Goal: Task Accomplishment & Management: Use online tool/utility

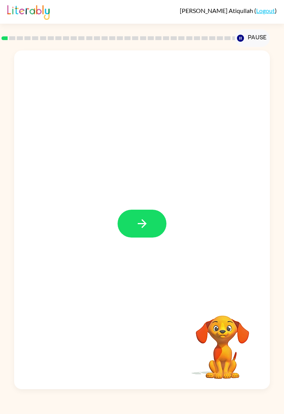
click at [143, 227] on icon "button" at bounding box center [142, 223] width 9 height 9
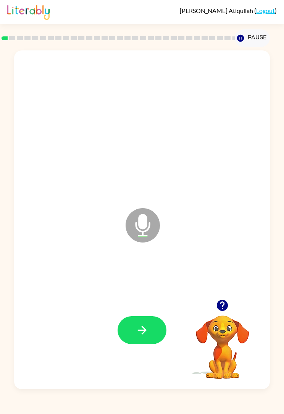
click at [145, 227] on icon "Microphone The Microphone is here when it is your turn to talk" at bounding box center [181, 234] width 115 height 57
click at [144, 228] on icon "Microphone The Microphone is here when it is your turn to talk" at bounding box center [181, 234] width 115 height 57
click at [143, 220] on icon "Microphone The Microphone is here when it is your turn to talk" at bounding box center [181, 234] width 115 height 57
click at [151, 224] on icon at bounding box center [143, 225] width 34 height 34
click at [139, 242] on icon at bounding box center [143, 225] width 34 height 34
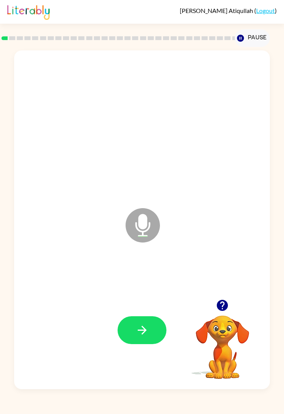
click at [152, 319] on button "button" at bounding box center [142, 330] width 49 height 28
click at [139, 226] on icon "Microphone The Microphone is here when it is your turn to talk" at bounding box center [181, 234] width 115 height 57
click at [150, 227] on icon at bounding box center [143, 225] width 34 height 34
click at [138, 329] on icon "button" at bounding box center [142, 330] width 13 height 13
click at [140, 326] on icon "button" at bounding box center [142, 330] width 13 height 13
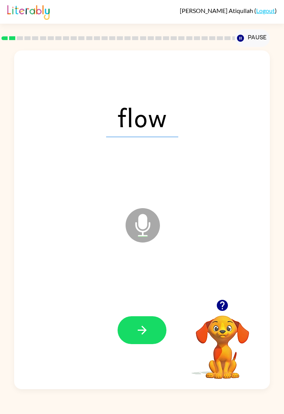
click at [151, 323] on button "button" at bounding box center [142, 330] width 49 height 28
click at [151, 338] on button "button" at bounding box center [142, 330] width 49 height 28
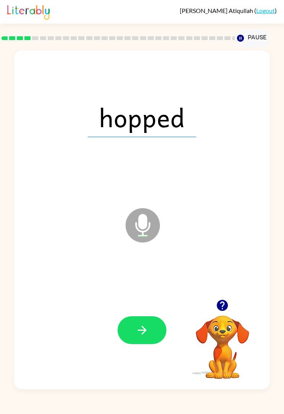
click at [153, 320] on button "button" at bounding box center [142, 330] width 49 height 28
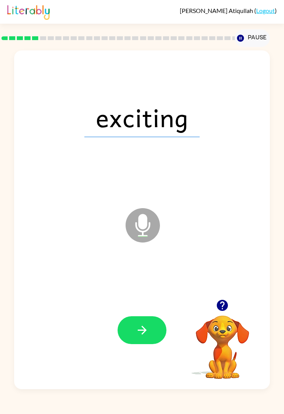
click at [148, 321] on button "button" at bounding box center [142, 330] width 49 height 28
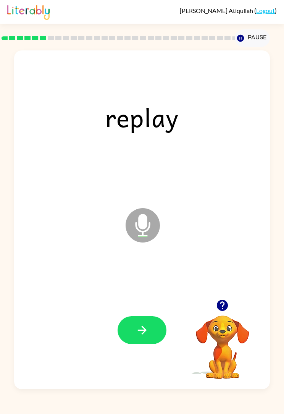
click at [145, 335] on icon "button" at bounding box center [142, 330] width 13 height 13
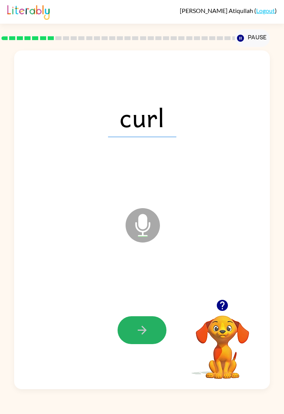
click at [153, 322] on button "button" at bounding box center [142, 330] width 49 height 28
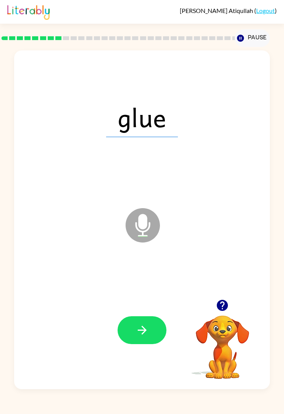
click at [141, 335] on icon "button" at bounding box center [142, 330] width 13 height 13
click at [147, 339] on button "button" at bounding box center [142, 330] width 49 height 28
click at [159, 337] on button "button" at bounding box center [142, 330] width 49 height 28
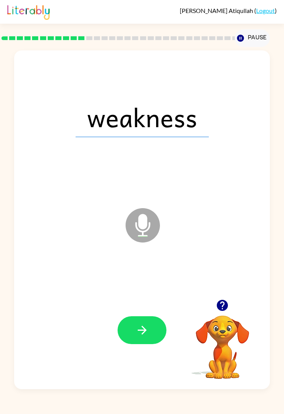
click at [143, 160] on div "weakness" at bounding box center [142, 117] width 241 height 103
click at [147, 320] on button "button" at bounding box center [142, 330] width 49 height 28
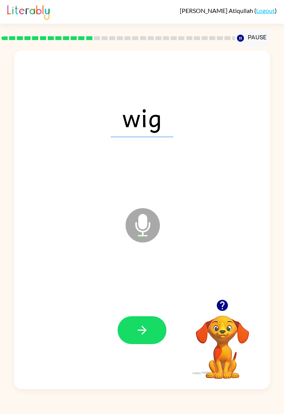
click at [146, 338] on button "button" at bounding box center [142, 330] width 49 height 28
click at [149, 326] on button "button" at bounding box center [142, 330] width 49 height 28
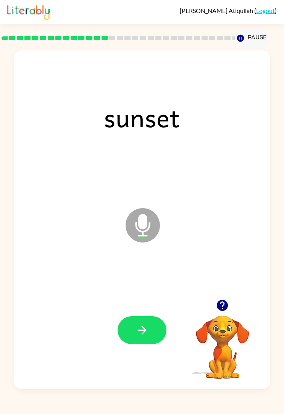
click at [146, 328] on icon "button" at bounding box center [142, 330] width 13 height 13
click at [136, 344] on button "button" at bounding box center [142, 330] width 49 height 28
click at [146, 328] on icon "button" at bounding box center [142, 330] width 13 height 13
click at [139, 329] on icon "button" at bounding box center [142, 330] width 13 height 13
click at [142, 327] on icon "button" at bounding box center [142, 330] width 9 height 9
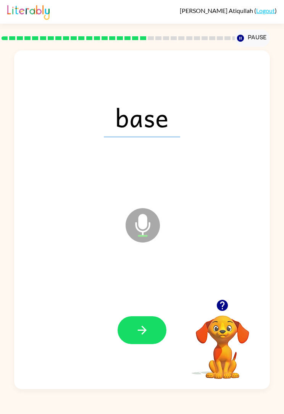
click at [146, 324] on button "button" at bounding box center [142, 330] width 49 height 28
click at [141, 323] on button "button" at bounding box center [142, 330] width 49 height 28
click at [148, 334] on icon "button" at bounding box center [142, 330] width 13 height 13
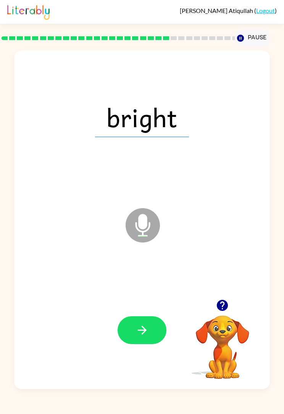
click at [144, 313] on div at bounding box center [142, 330] width 241 height 103
click at [143, 334] on icon "button" at bounding box center [142, 330] width 9 height 9
click at [148, 331] on icon "button" at bounding box center [142, 330] width 13 height 13
click at [147, 337] on icon "button" at bounding box center [142, 330] width 13 height 13
click at [149, 334] on button "button" at bounding box center [142, 330] width 49 height 28
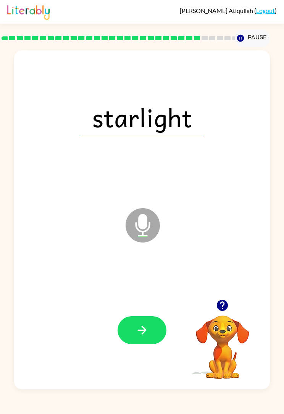
click at [149, 332] on icon "button" at bounding box center [142, 330] width 13 height 13
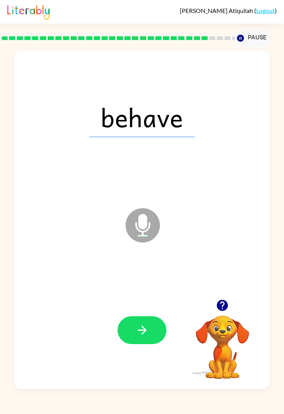
click at [143, 334] on icon "button" at bounding box center [142, 330] width 13 height 13
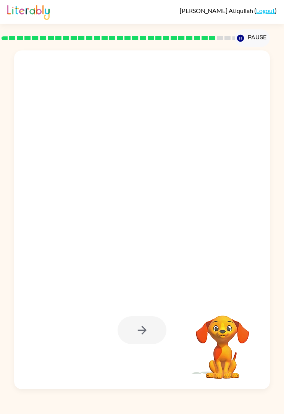
click at [0, 233] on div "Your browser must support playing .mp4 files to use Literably. Please try using…" at bounding box center [142, 218] width 284 height 342
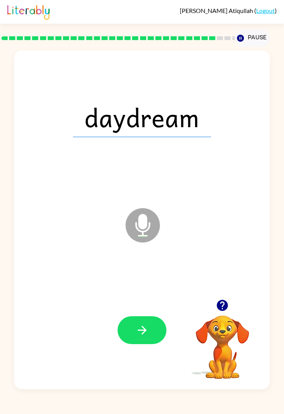
click at [147, 329] on icon "button" at bounding box center [142, 330] width 13 height 13
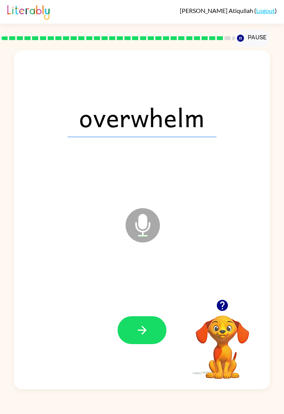
click at [146, 322] on button "button" at bounding box center [142, 330] width 49 height 28
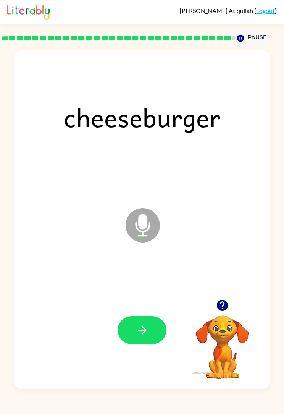
click at [154, 336] on button "button" at bounding box center [142, 330] width 49 height 28
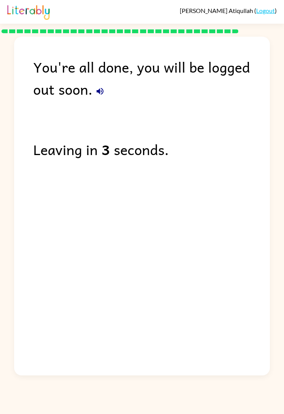
click at [93, 75] on div "You're all done, you will be logged out soon." at bounding box center [151, 78] width 237 height 44
click at [93, 88] on button "button" at bounding box center [99, 91] width 15 height 15
